Goal: Task Accomplishment & Management: Manage account settings

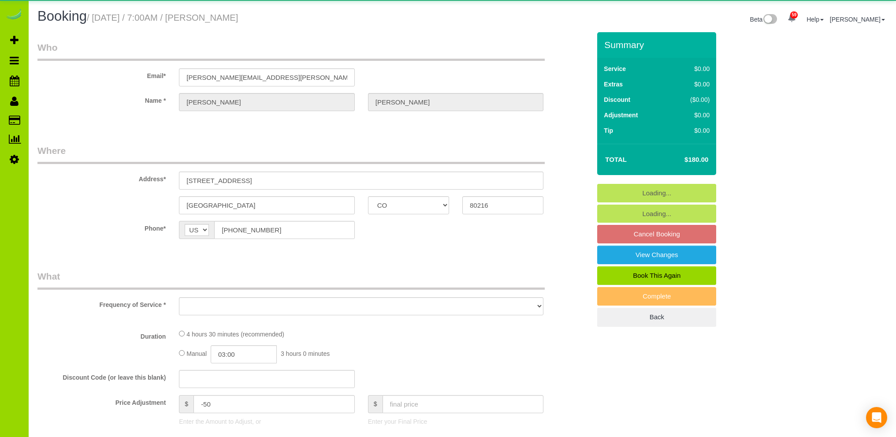
select select "CO"
select select "number:3"
select select "number:13"
select select "object:1157"
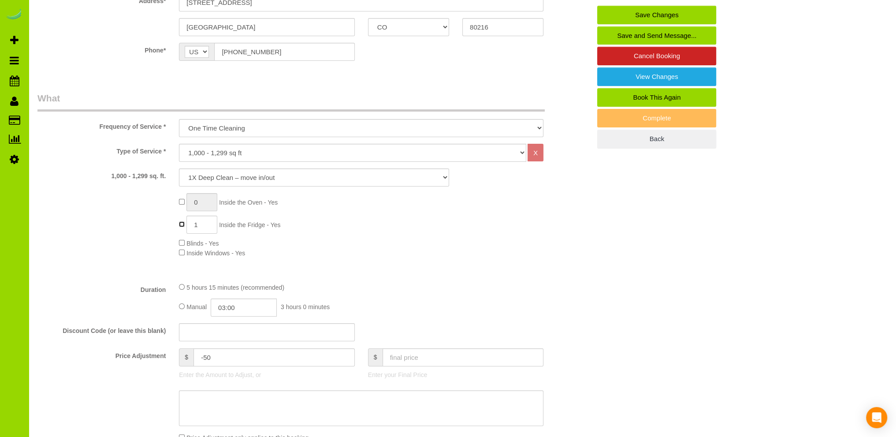
scroll to position [176, 0]
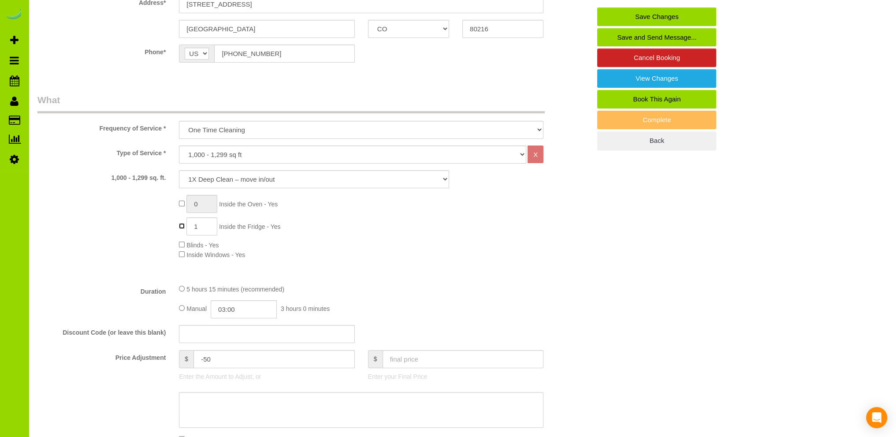
type input "0"
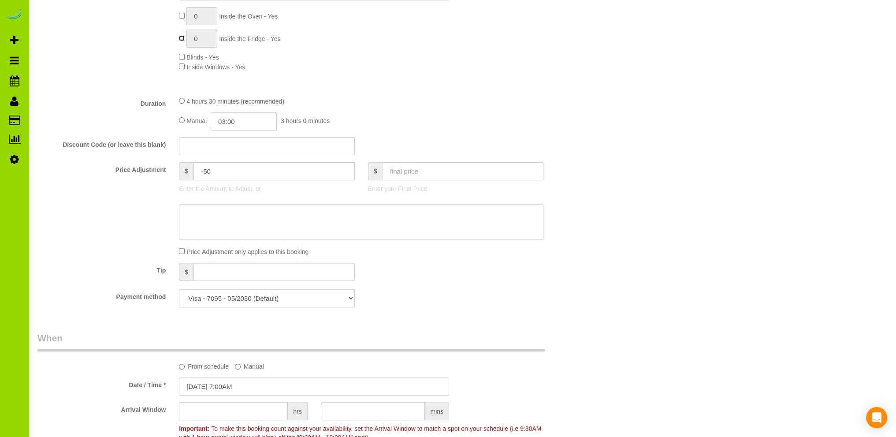
scroll to position [353, 0]
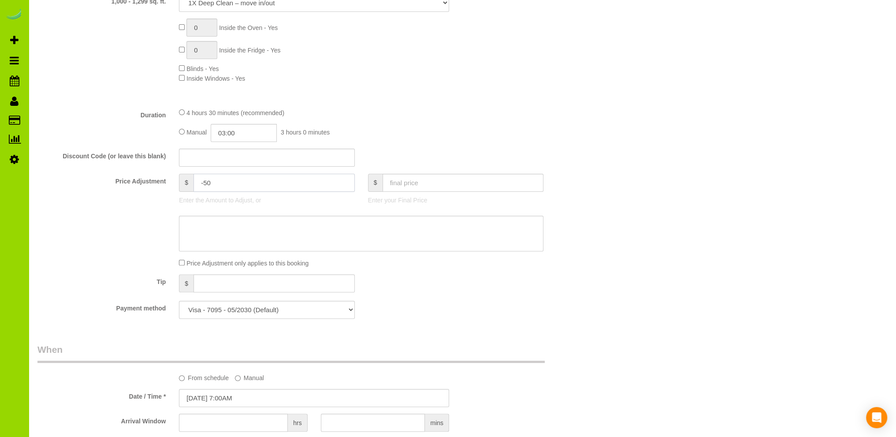
drag, startPoint x: 228, startPoint y: 182, endPoint x: 189, endPoint y: 179, distance: 38.9
click at [189, 179] on div "$ -50" at bounding box center [266, 183] width 175 height 18
click at [425, 121] on div "4 hours 30 minutes (recommended) Manual 03:00 3 hours 0 minutes" at bounding box center [361, 125] width 378 height 34
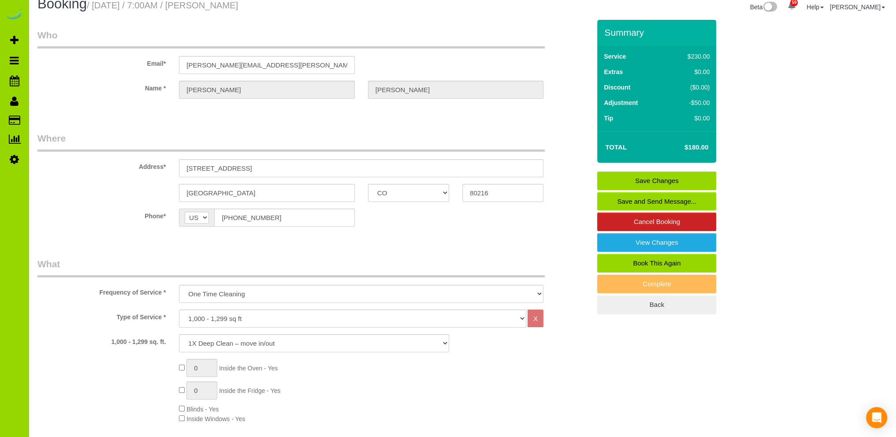
type input "0"
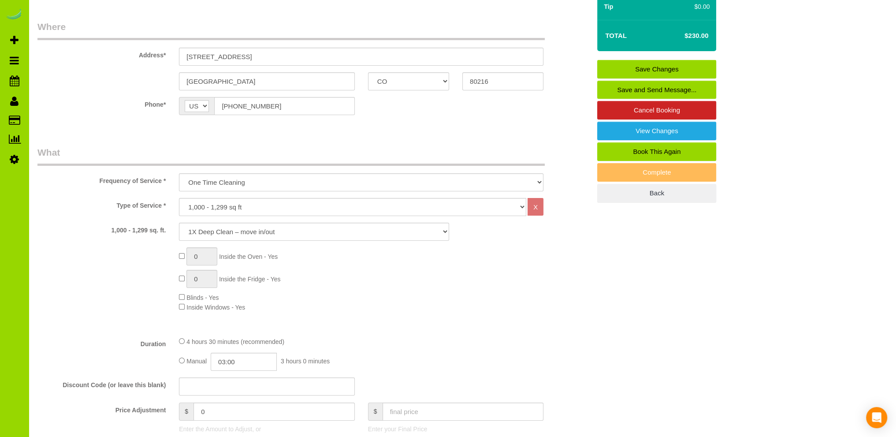
scroll to position [176, 0]
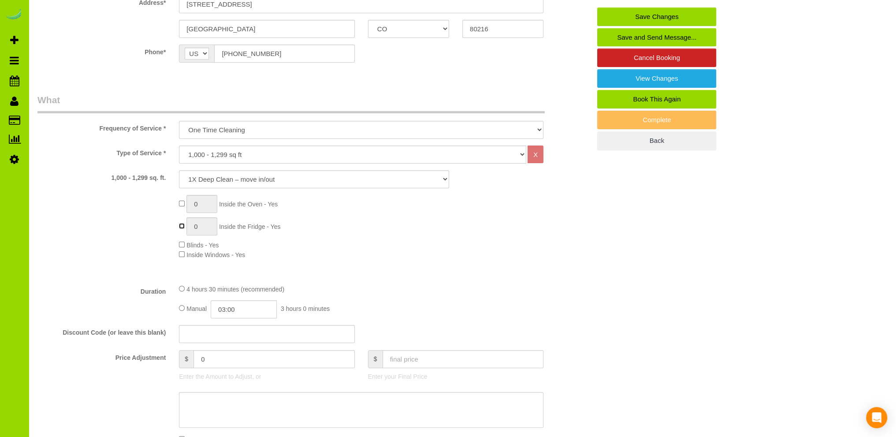
type input "1"
click at [245, 312] on input "03:00" at bounding box center [244, 309] width 66 height 18
click at [237, 326] on li "02:30" at bounding box center [234, 325] width 39 height 11
click at [252, 307] on input "02:30" at bounding box center [244, 309] width 66 height 18
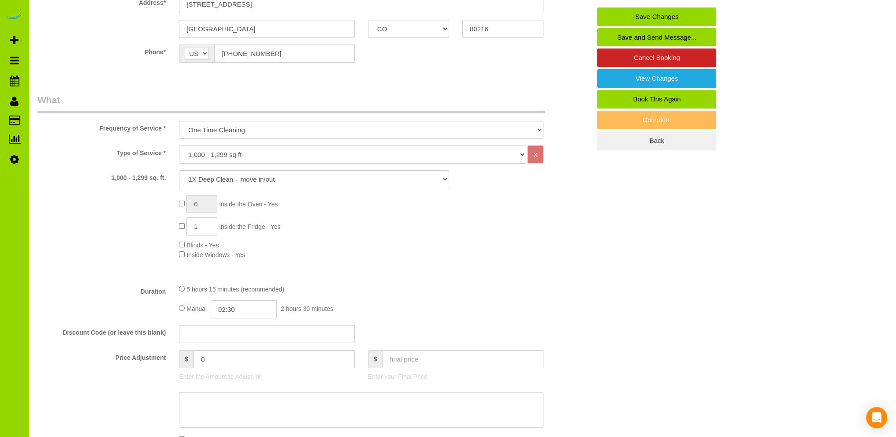
scroll to position [46, 0]
type input "02:45"
click at [401, 250] on div "0 Inside the Oven - Yes 1 Inside the Fridge - Yes Blinds - Yes Inside Windows -…" at bounding box center [384, 227] width 425 height 64
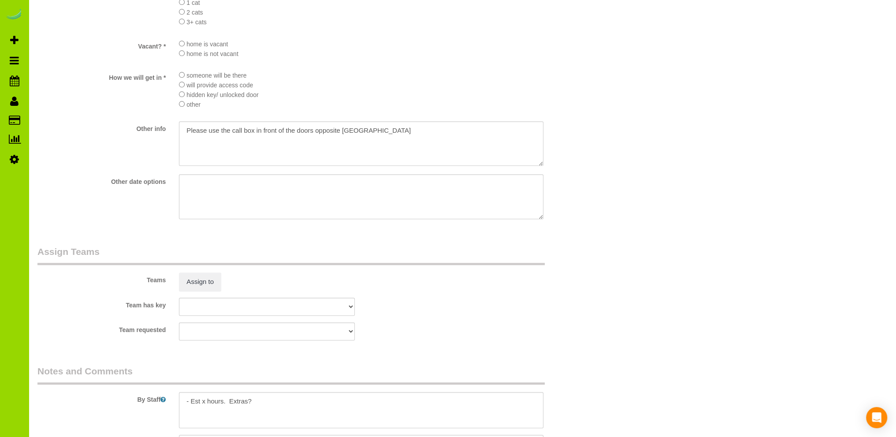
scroll to position [1146, 0]
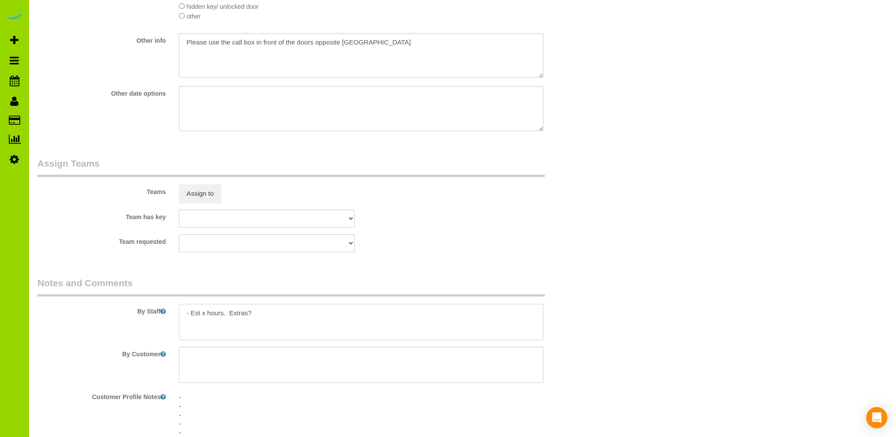
click at [206, 316] on textarea at bounding box center [361, 322] width 364 height 36
click at [264, 312] on textarea at bounding box center [361, 322] width 364 height 36
type textarea "- Est 5.5 hours. - Please spot clean the walls where needed. - Don't forget the…"
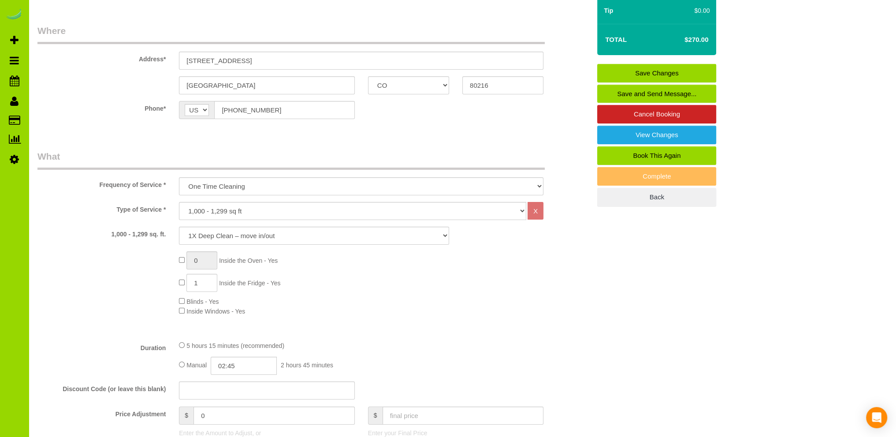
scroll to position [0, 0]
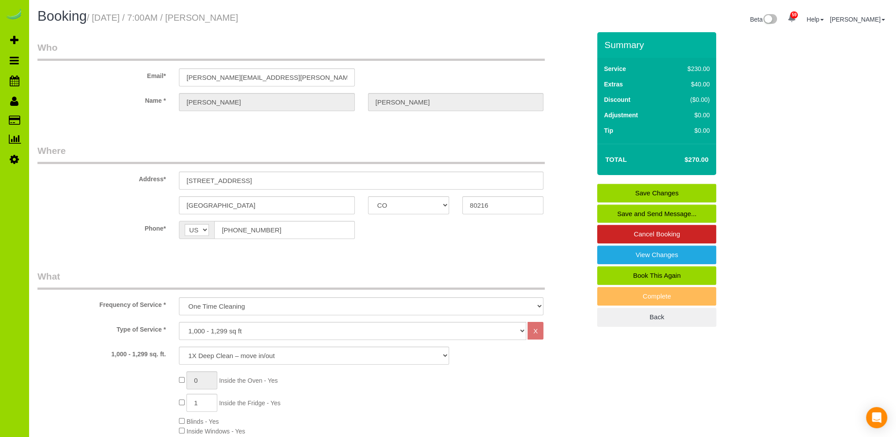
click at [635, 191] on link "Save Changes" at bounding box center [656, 193] width 119 height 19
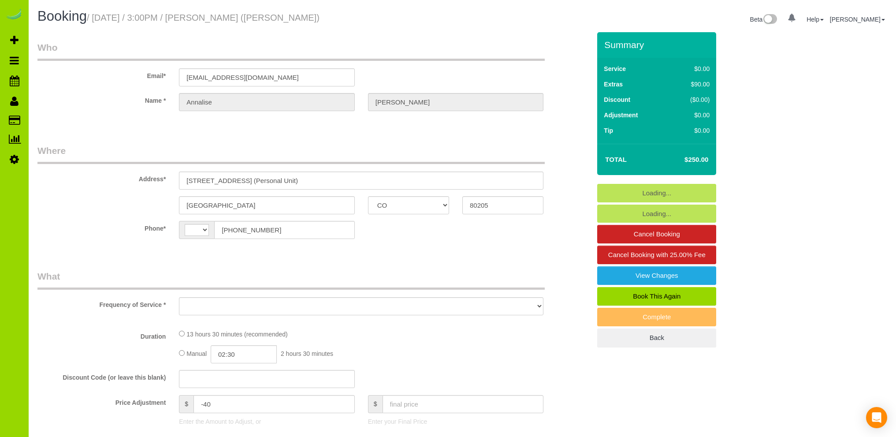
select select "CO"
select select "string:[GEOGRAPHIC_DATA]"
select select "object:1048"
select select "number:2"
select select "number:11"
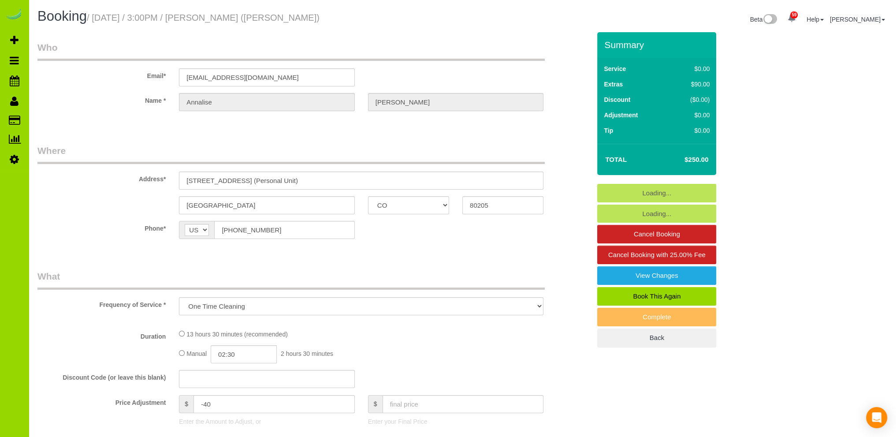
select select "object:1147"
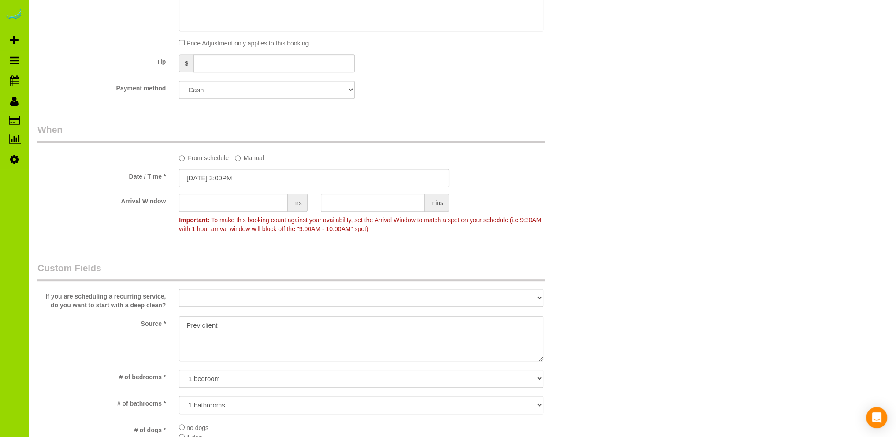
select select "3"
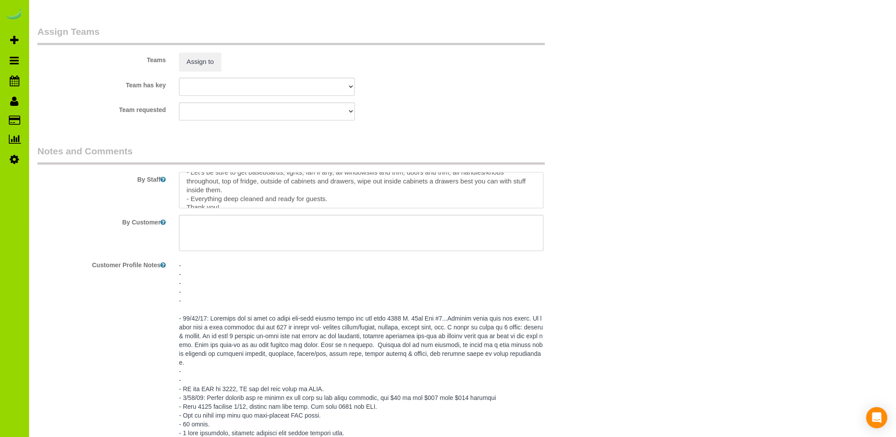
scroll to position [61, 0]
click at [342, 193] on textarea at bounding box center [361, 190] width 364 height 36
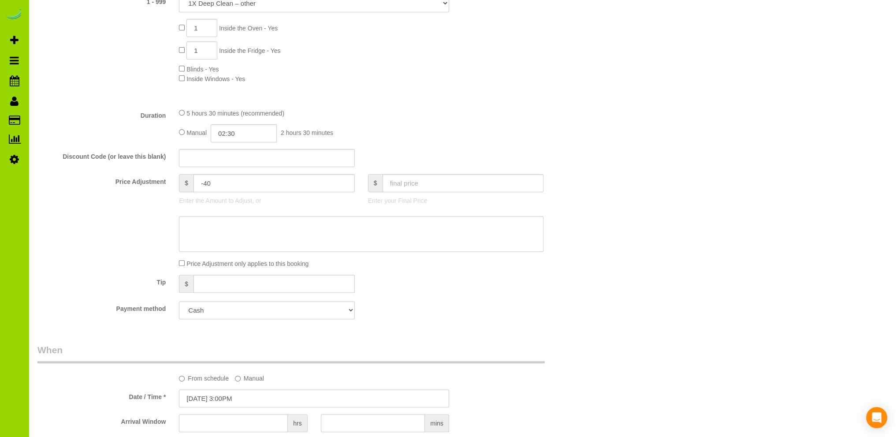
scroll to position [0, 0]
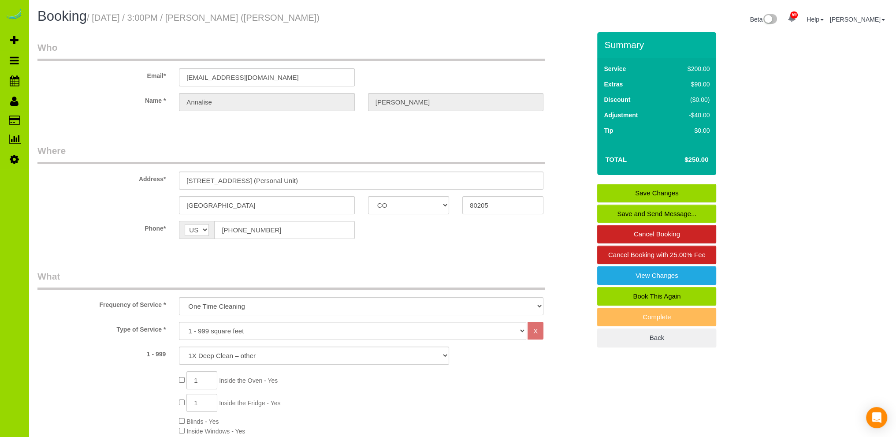
type textarea "- Est 5 hours. - Lockbox: TBD - Getting Annalise's unit ready for short-term re…"
click at [645, 192] on link "Save Changes" at bounding box center [656, 193] width 119 height 19
